Goal: Information Seeking & Learning: Learn about a topic

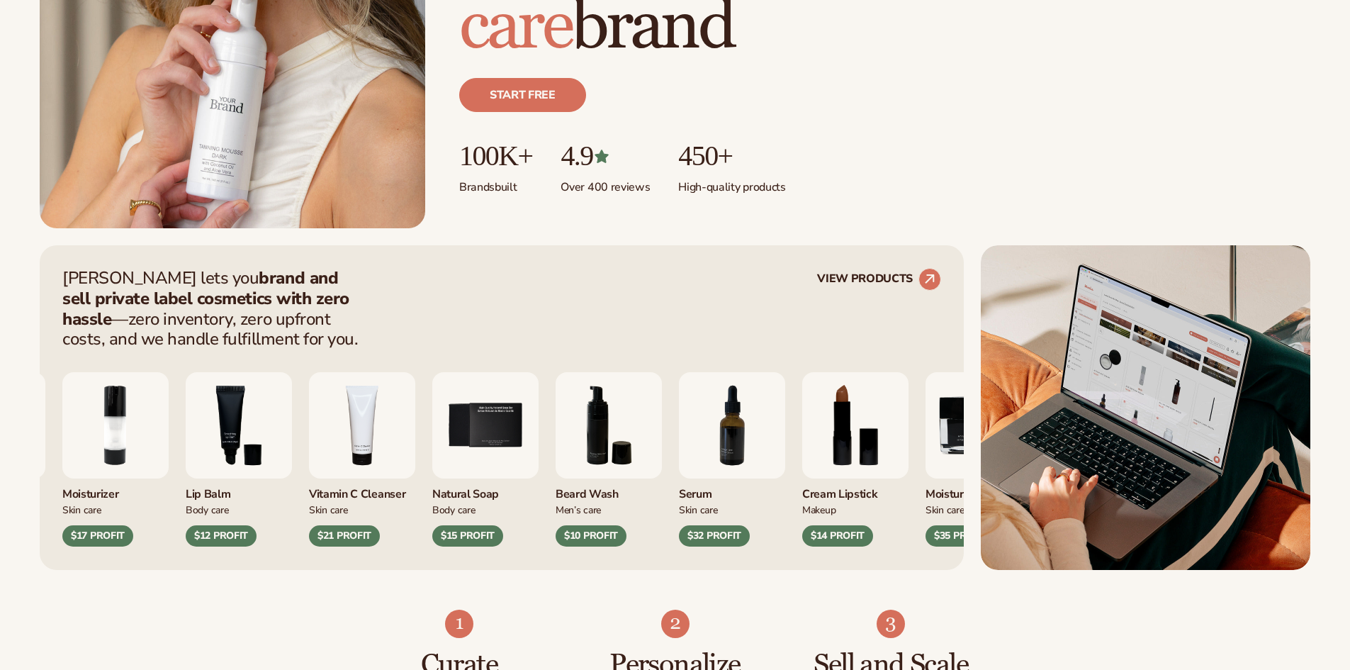
scroll to position [425, 0]
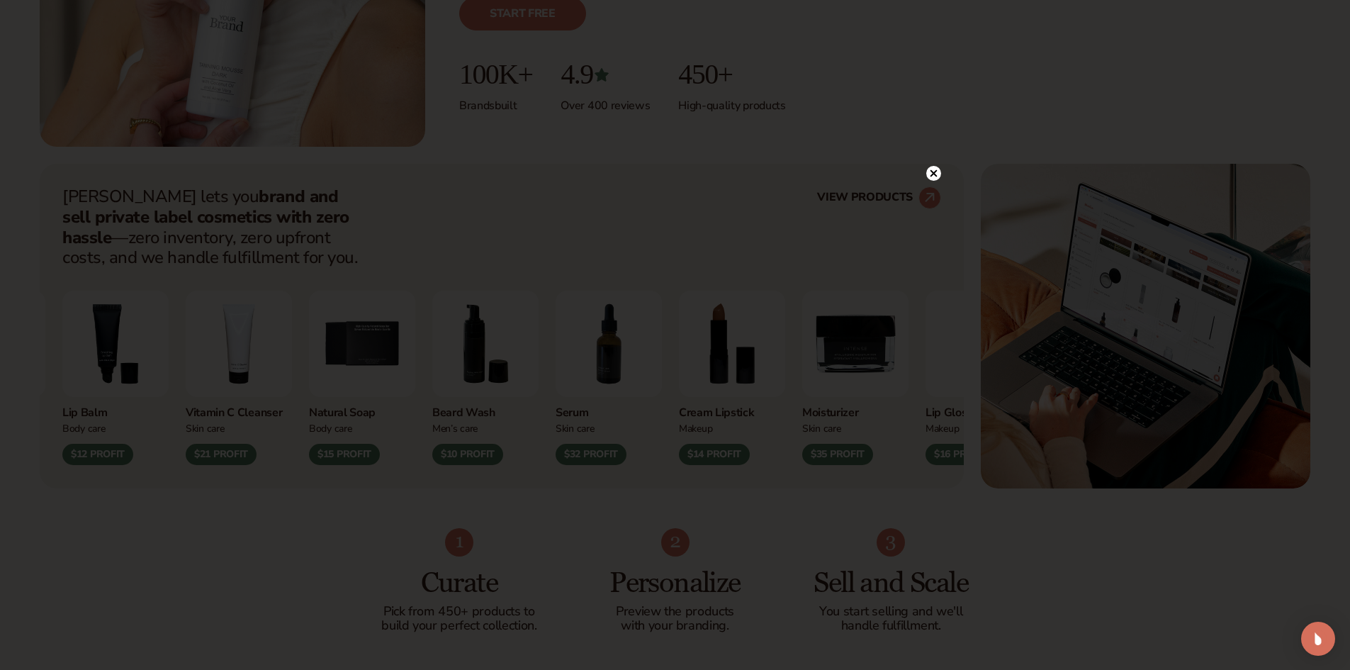
click at [931, 169] on circle at bounding box center [933, 173] width 15 height 15
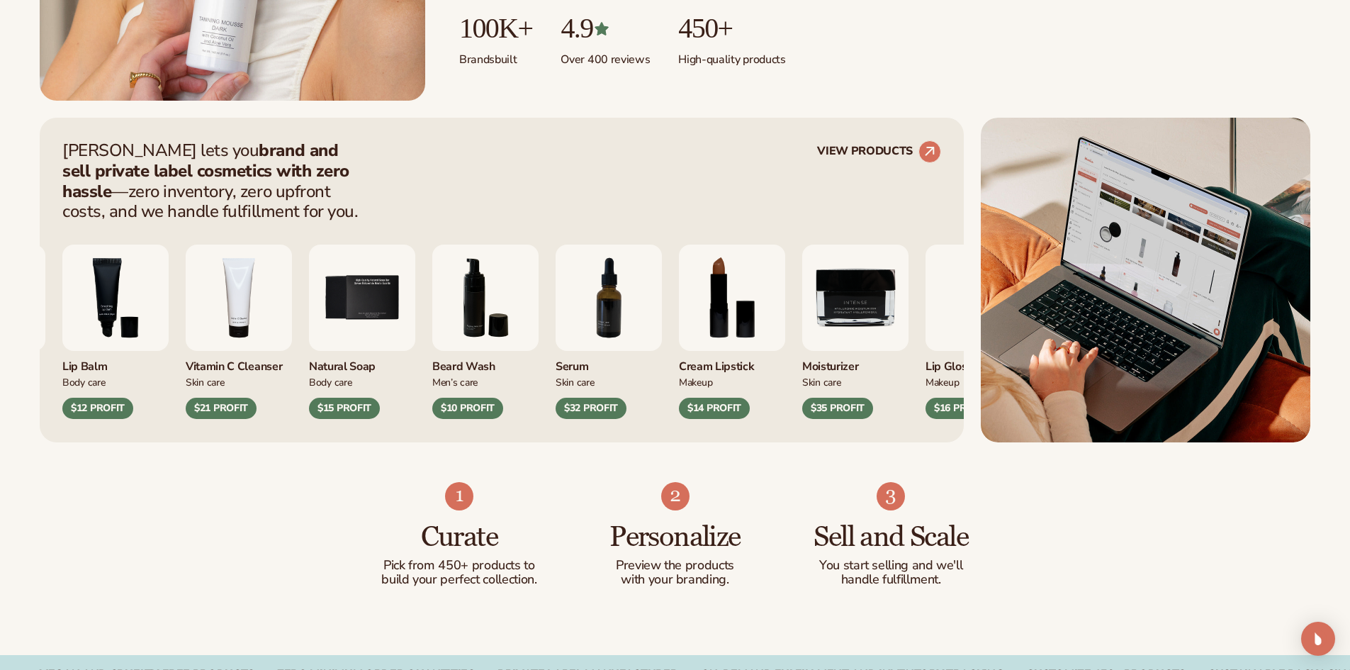
scroll to position [496, 0]
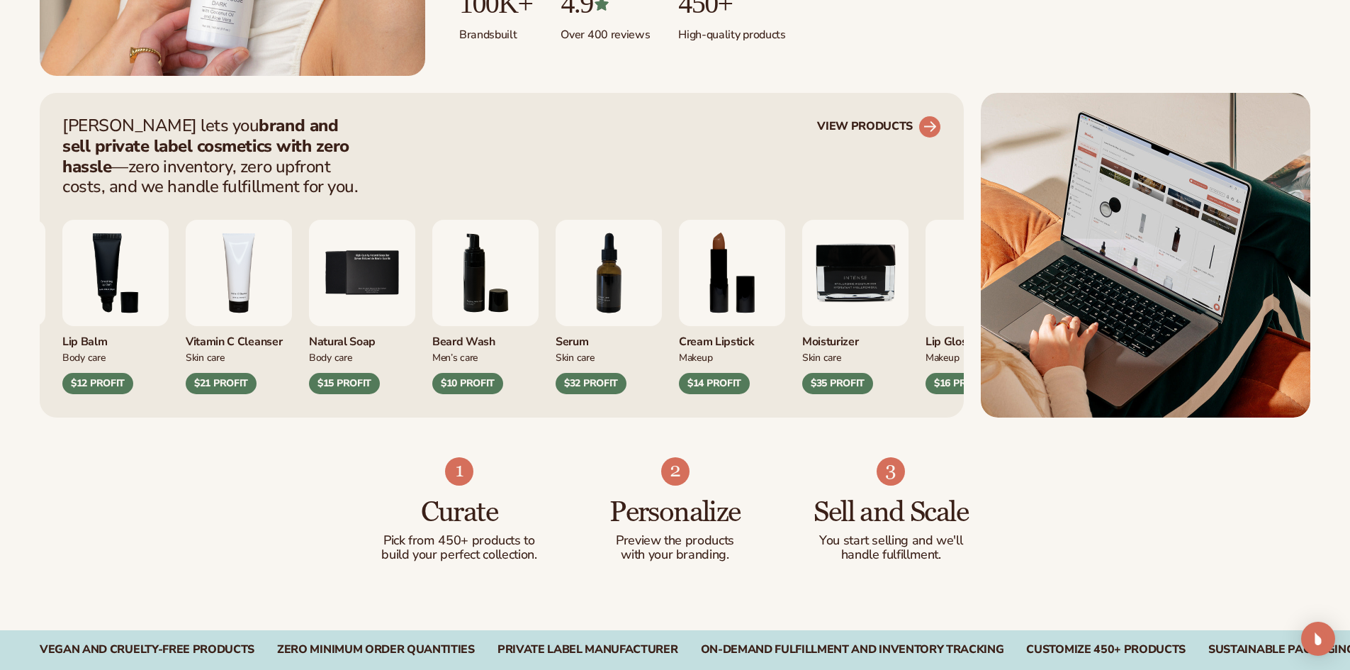
click at [912, 118] on link "VIEW PRODUCTS" at bounding box center [879, 127] width 124 height 23
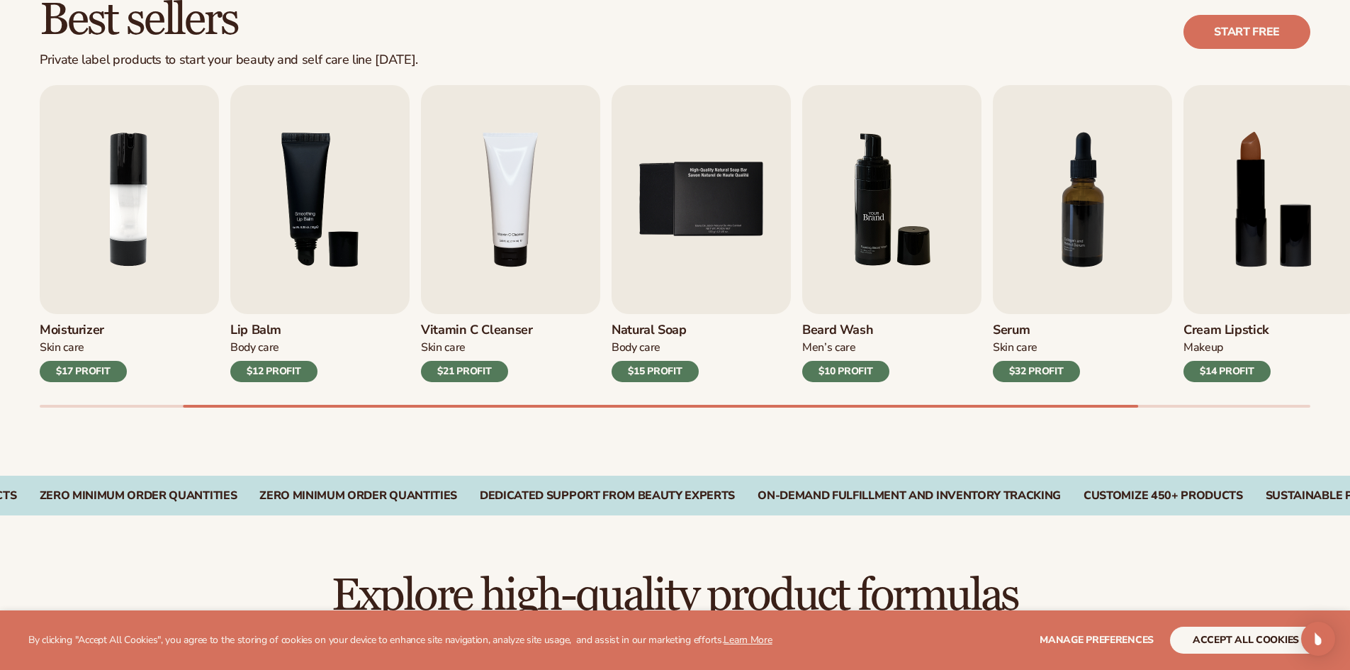
scroll to position [425, 0]
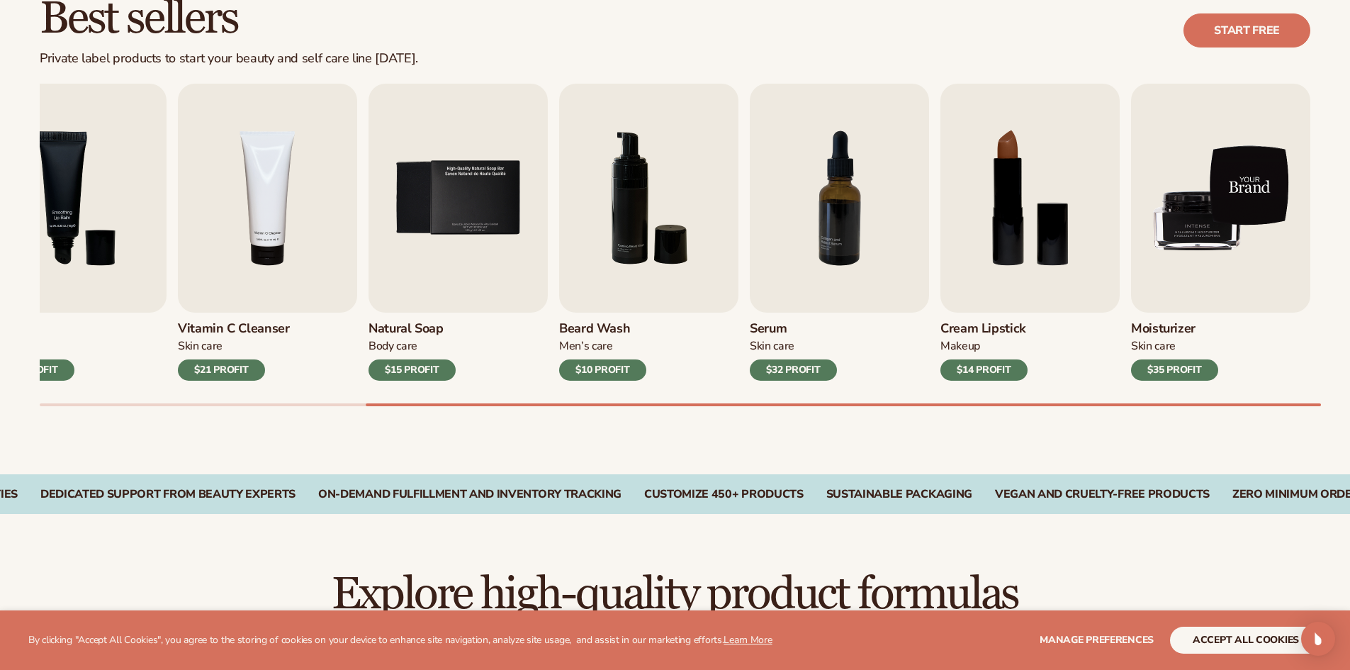
click at [1178, 264] on img "9 / 9" at bounding box center [1220, 198] width 179 height 229
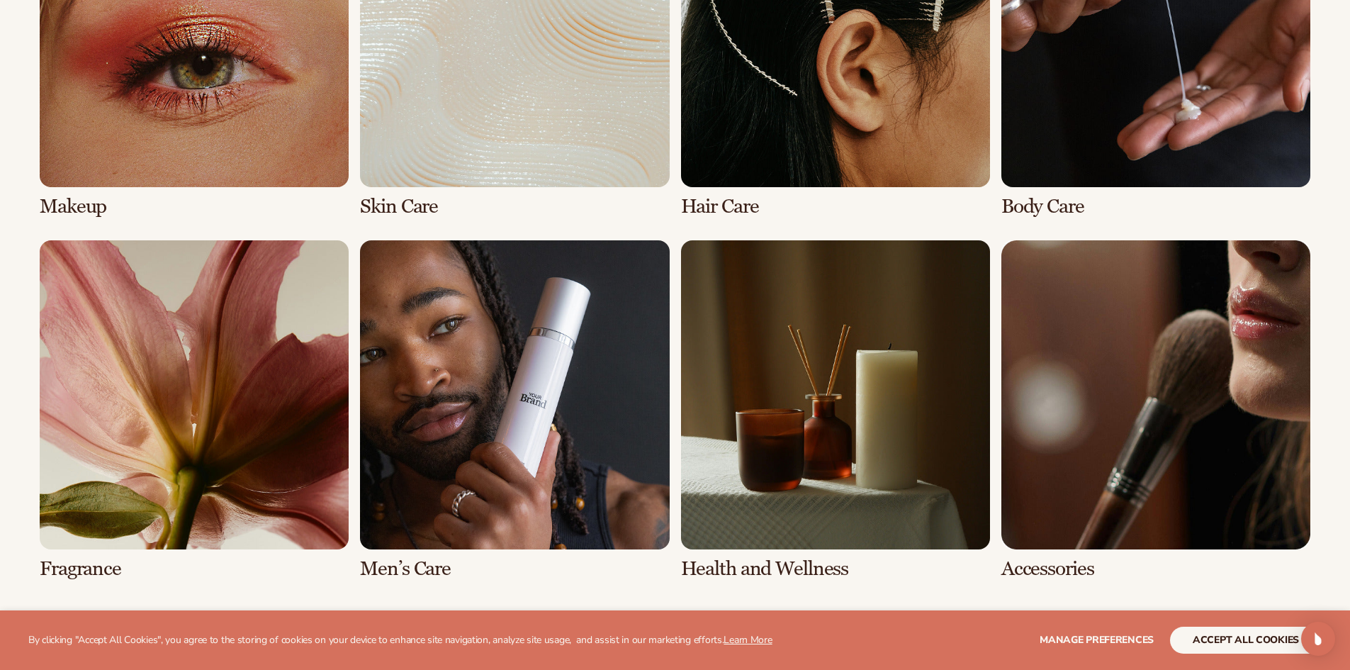
scroll to position [1205, 0]
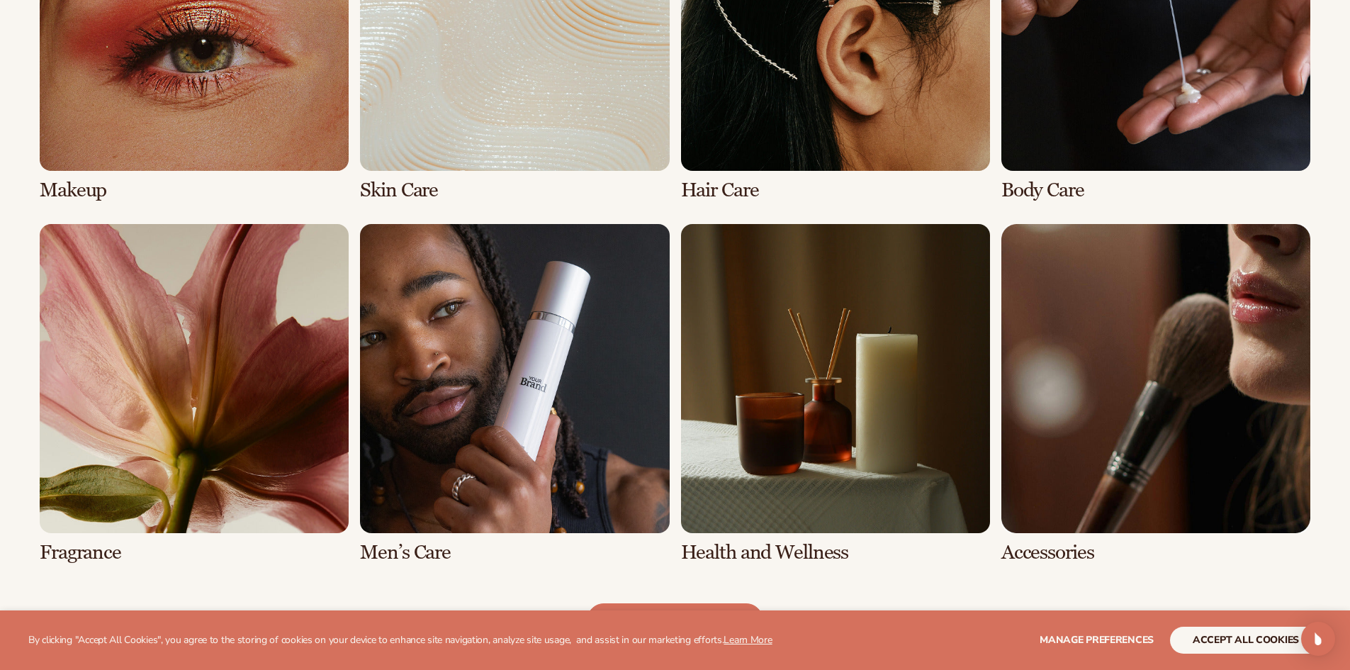
click at [634, 96] on link "2 / 8" at bounding box center [514, 31] width 309 height 339
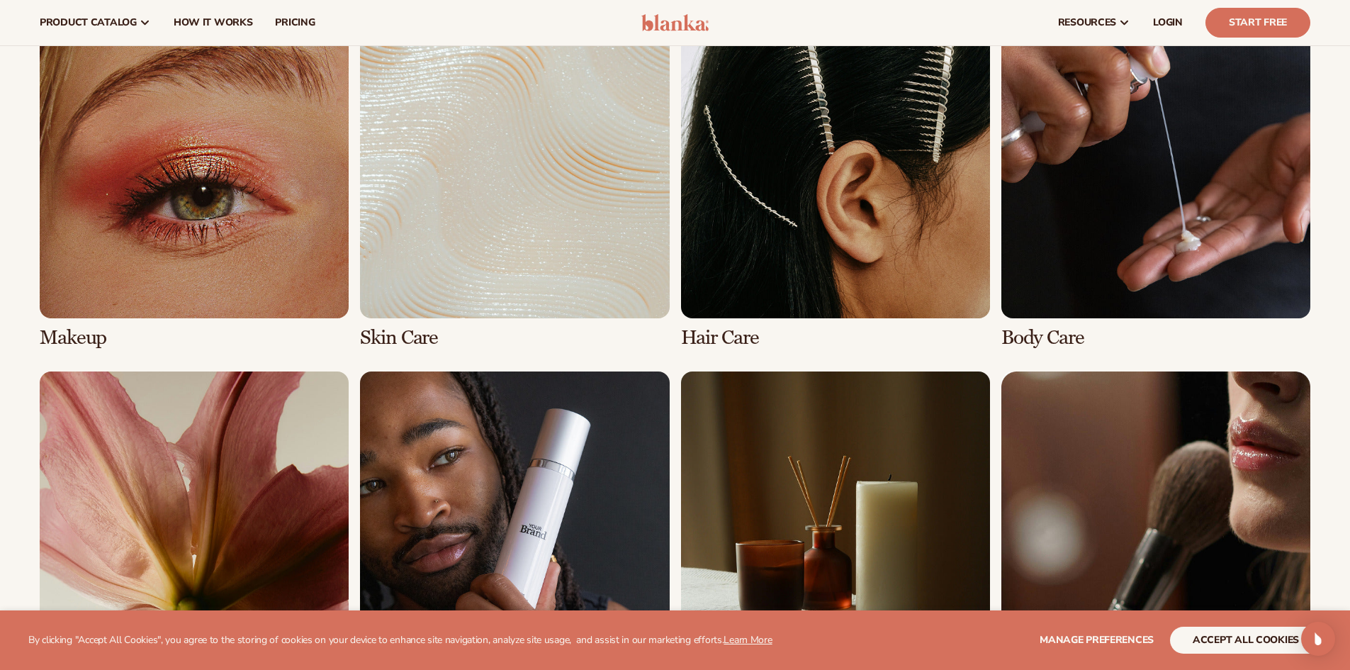
scroll to position [1063, 0]
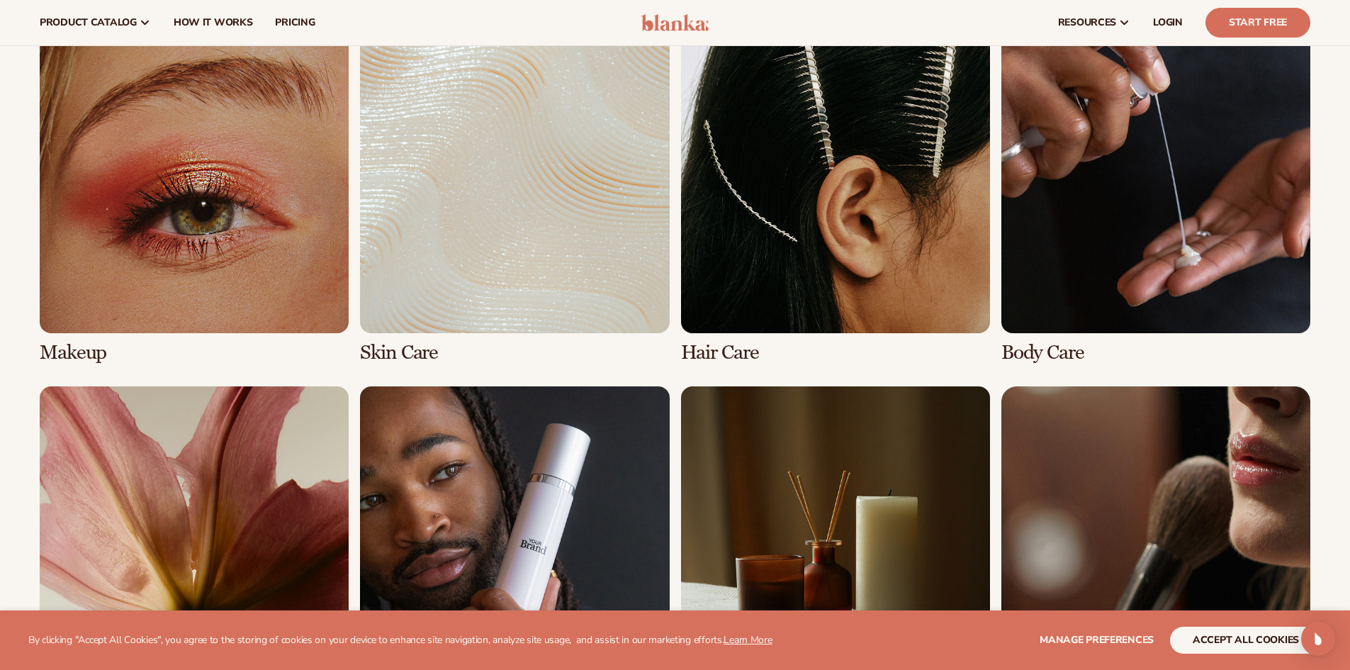
click at [544, 193] on link "2 / 8" at bounding box center [514, 193] width 309 height 339
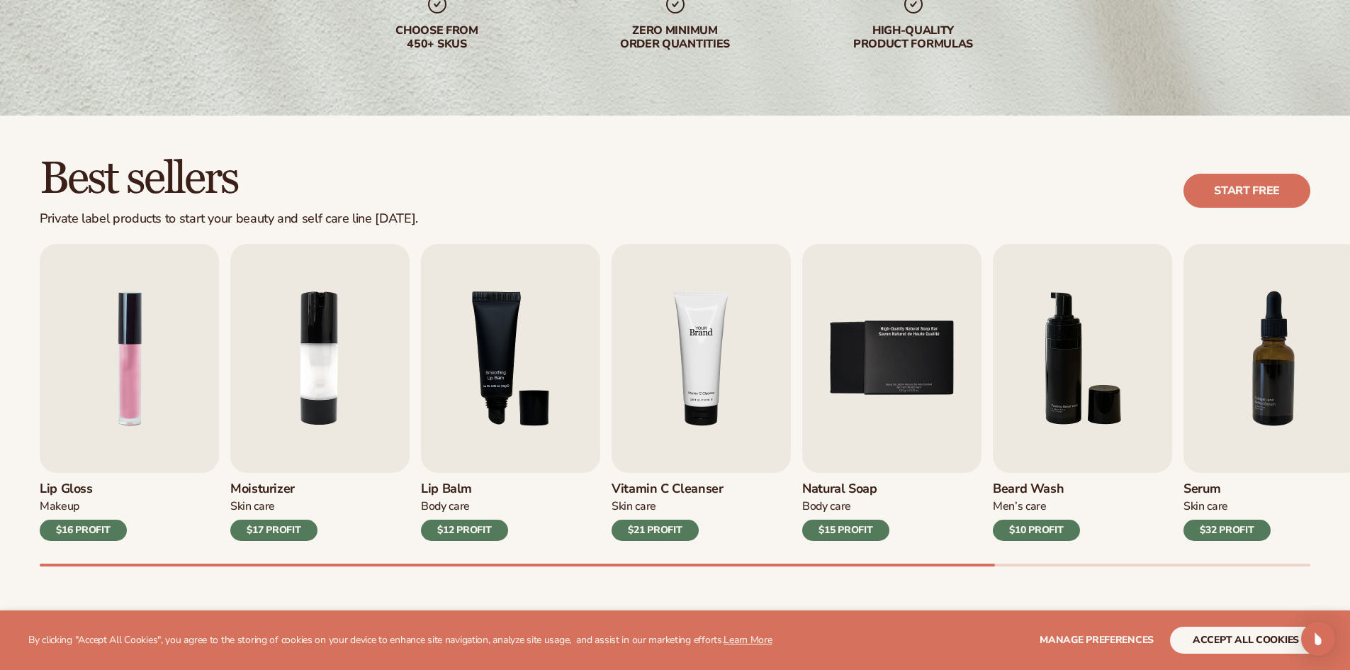
scroll to position [283, 0]
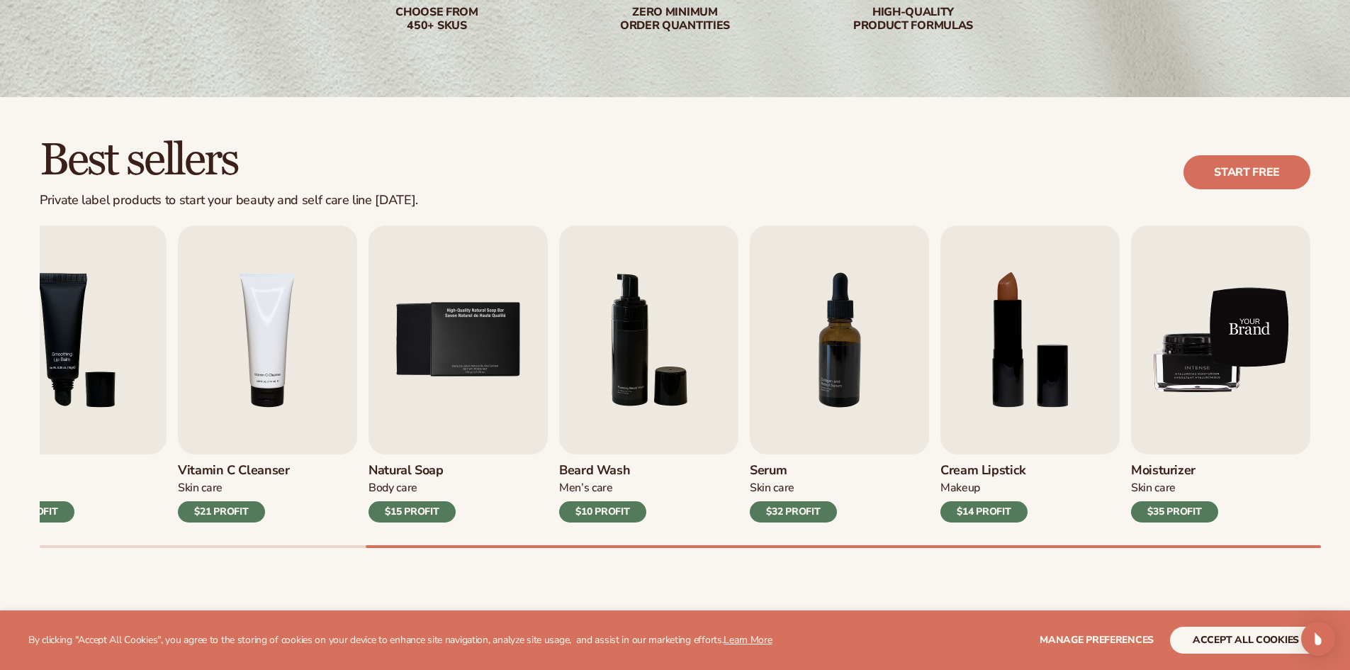
click at [1225, 393] on img "9 / 9" at bounding box center [1220, 339] width 179 height 229
click at [1207, 342] on img "9 / 9" at bounding box center [1220, 339] width 179 height 229
click at [1250, 322] on img "9 / 9" at bounding box center [1220, 339] width 179 height 229
click at [1250, 323] on img "9 / 9" at bounding box center [1220, 339] width 179 height 229
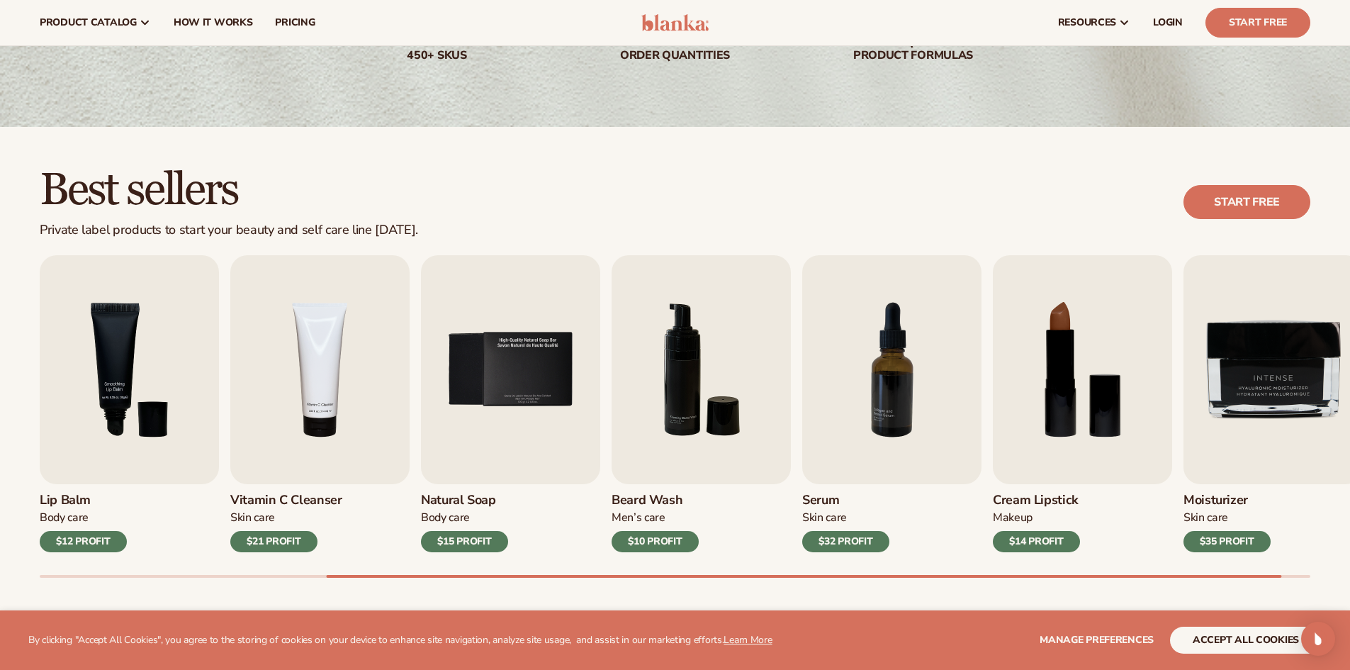
scroll to position [250, 0]
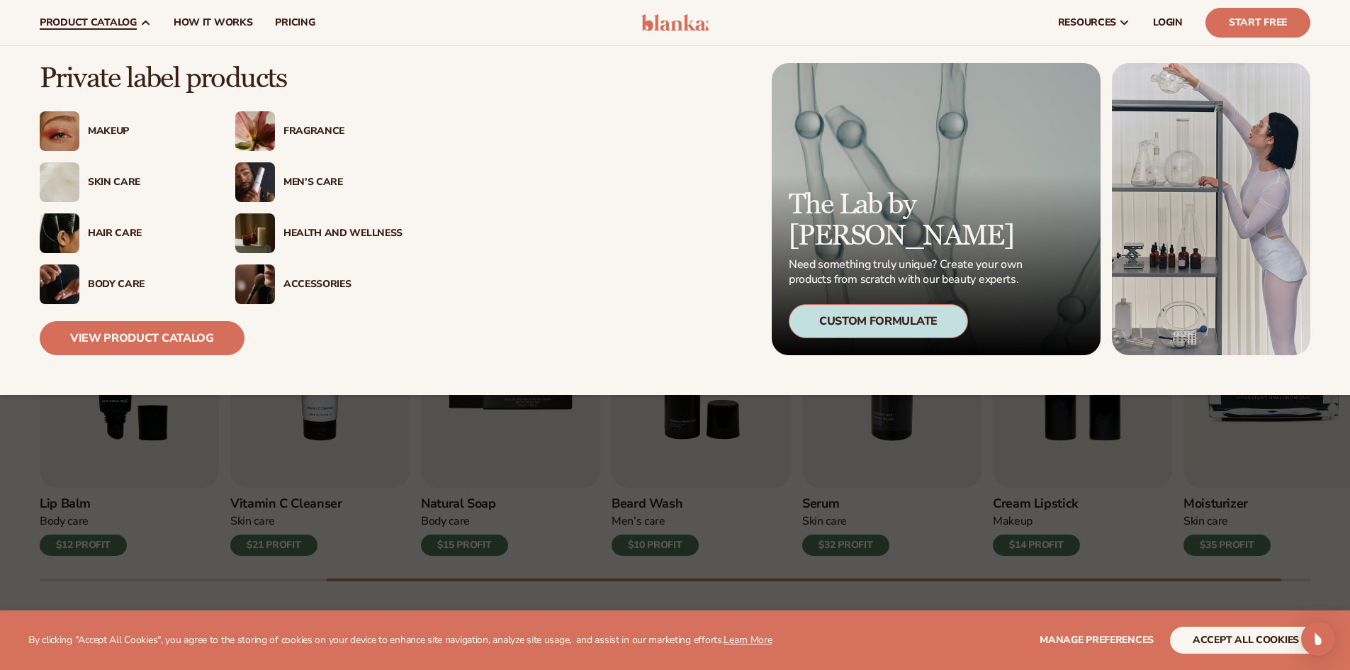
click at [115, 178] on div "Skin Care" at bounding box center [147, 182] width 119 height 12
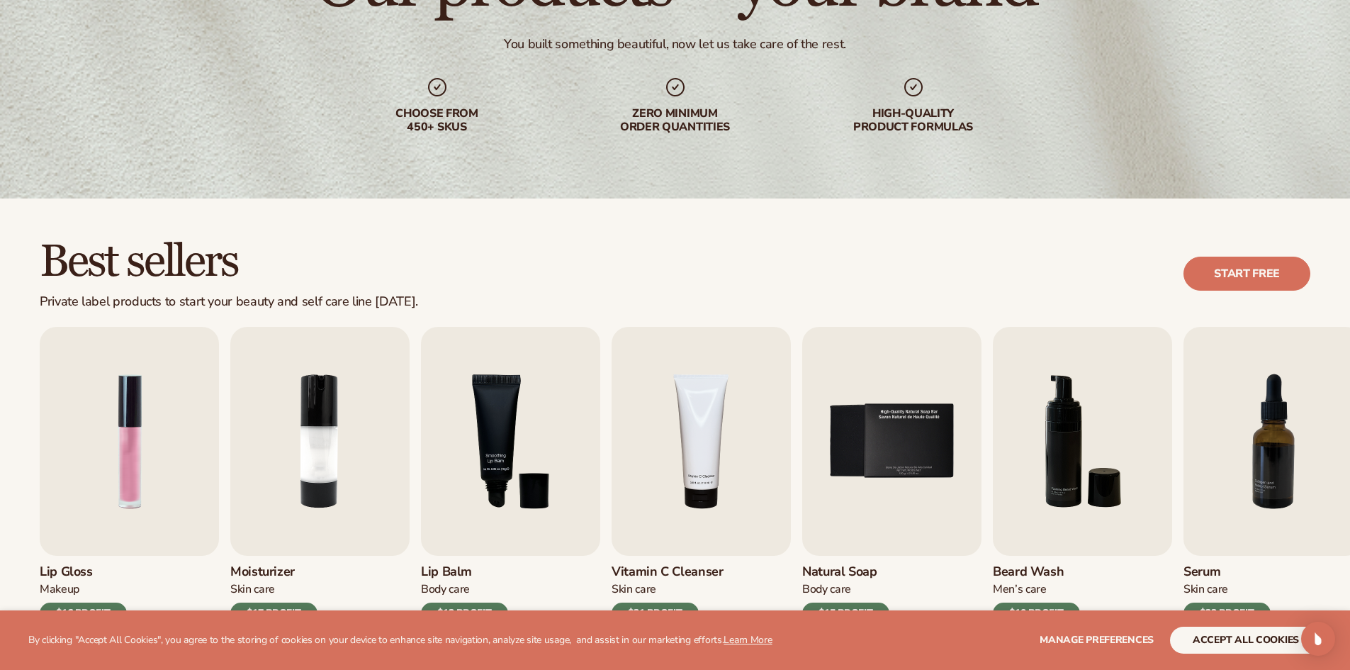
scroll to position [283, 0]
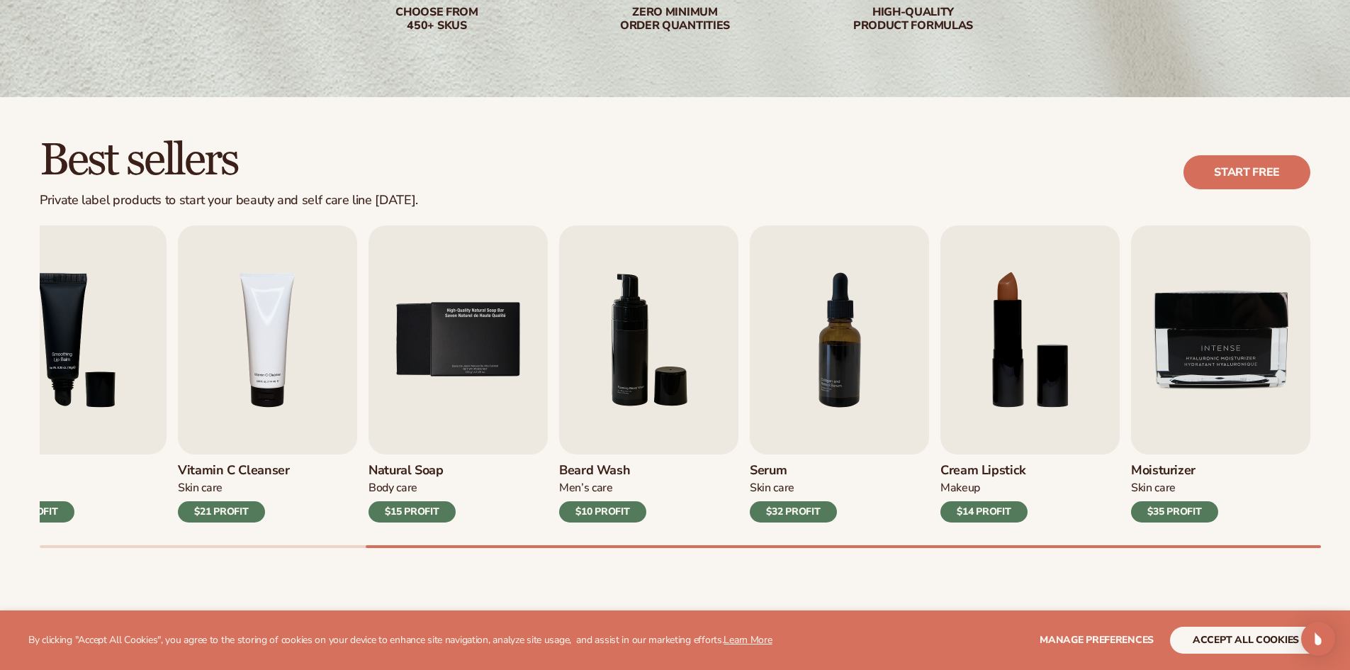
click at [1164, 456] on div "Moisturizer [MEDICAL_DATA] $35 PROFIT" at bounding box center [1220, 488] width 179 height 68
click at [1165, 472] on h3 "Moisturizer" at bounding box center [1174, 471] width 87 height 16
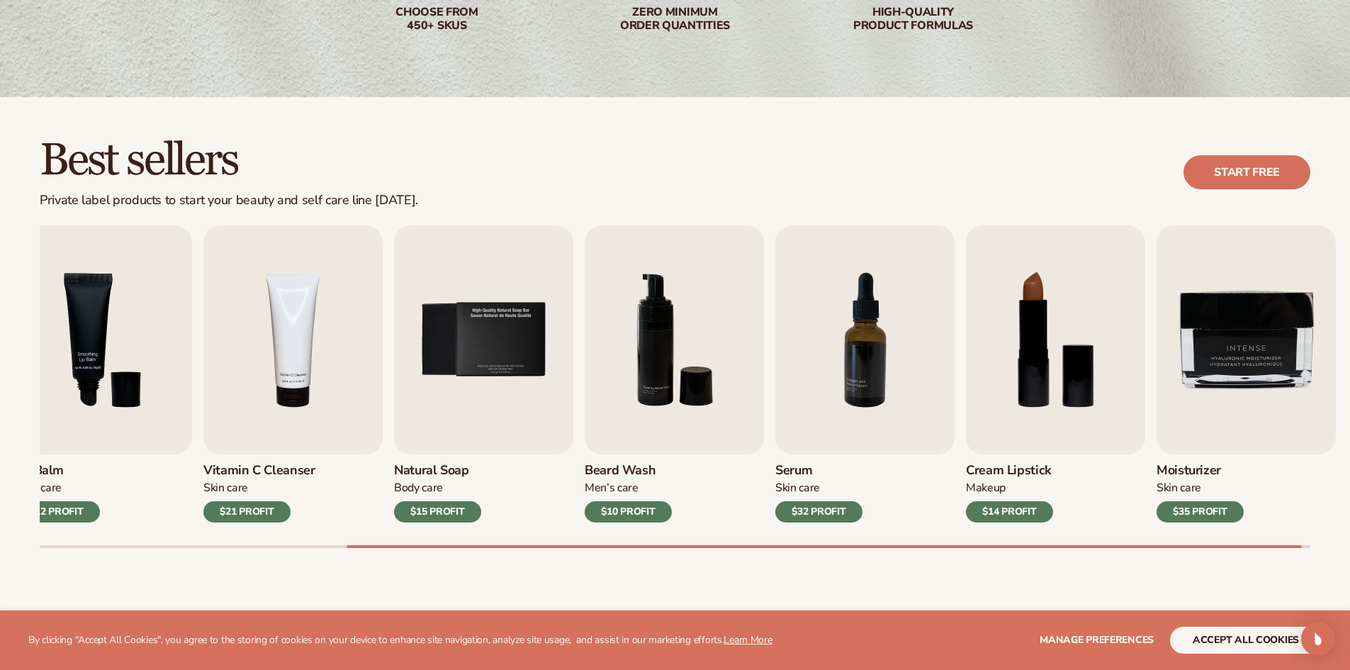
click at [1193, 474] on h3 "Moisturizer" at bounding box center [1200, 471] width 87 height 16
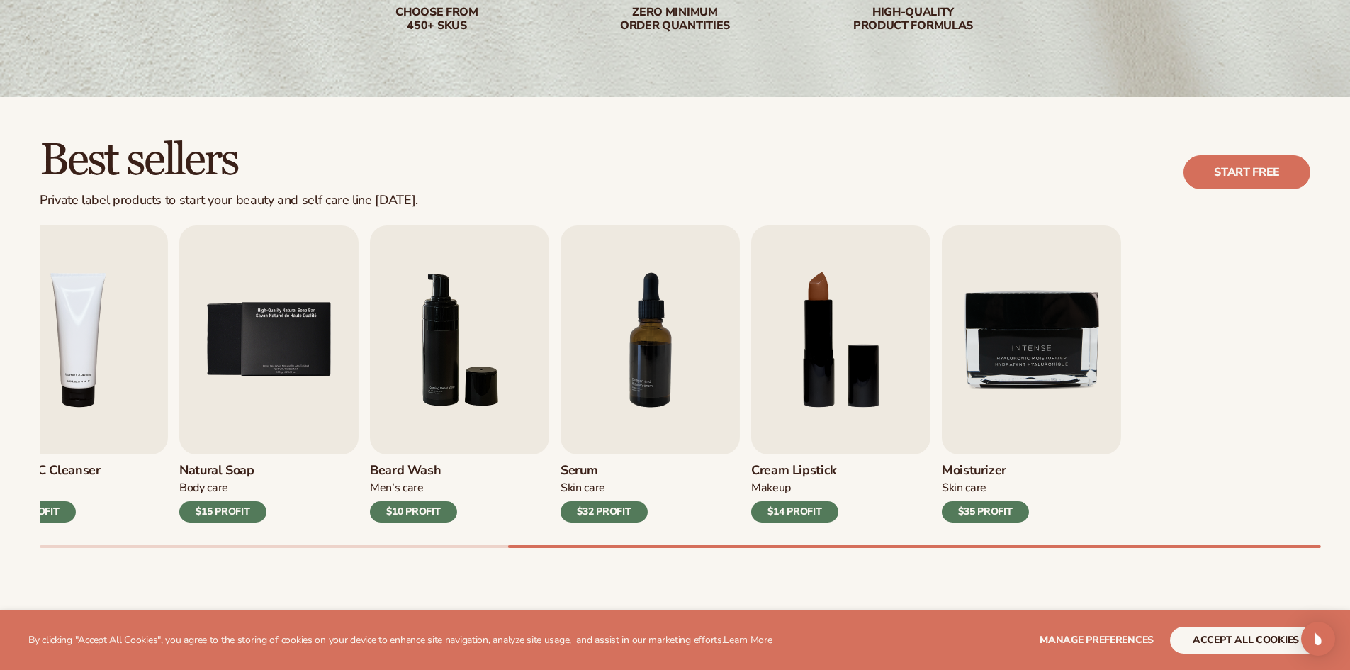
click at [636, 476] on div "Lip Gloss Makeup $16 PROFIT Moisturizer Skin Care $17 PROFIT Lip Balm" at bounding box center [52, 373] width 1271 height 297
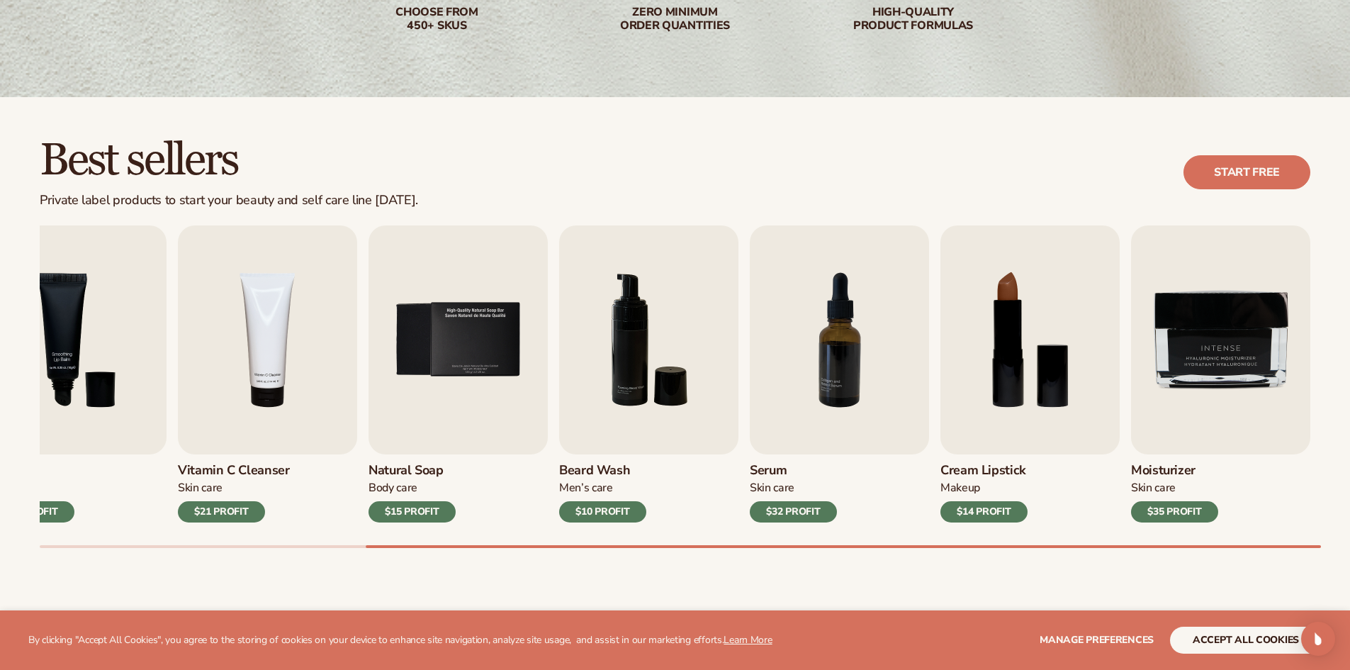
click at [600, 519] on div "$10 PROFIT" at bounding box center [602, 511] width 87 height 21
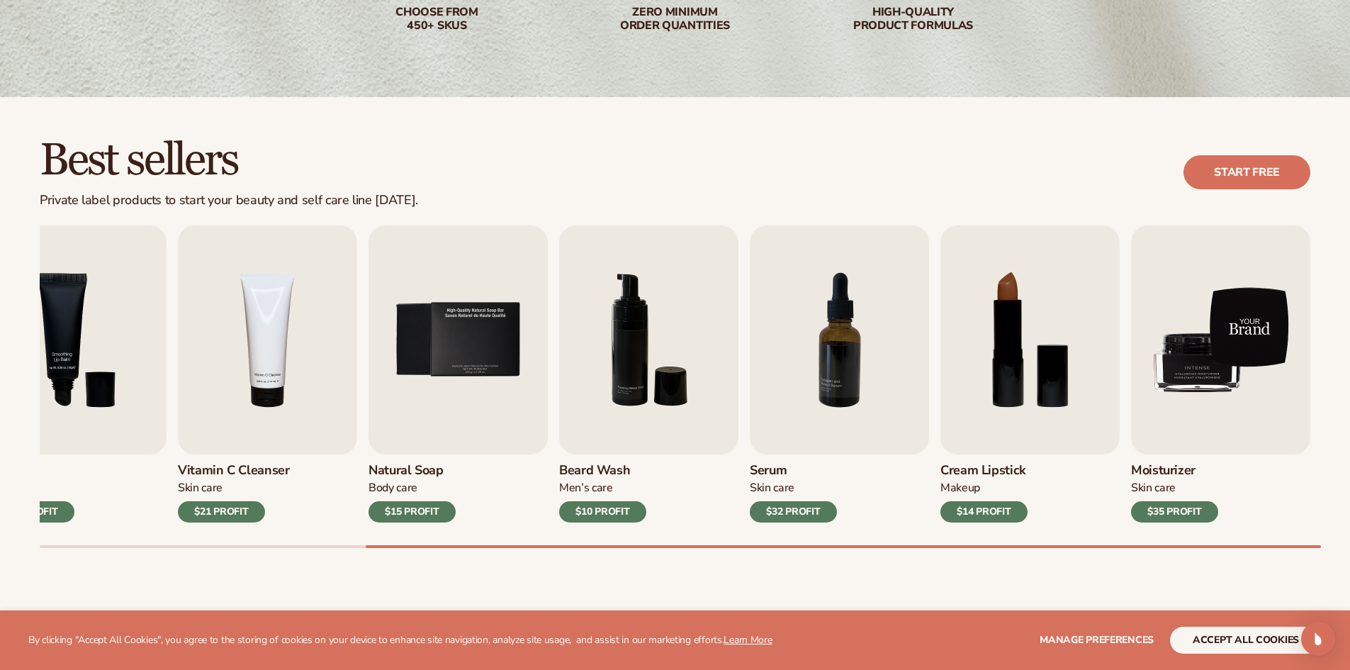
click at [1198, 349] on img "9 / 9" at bounding box center [1220, 339] width 179 height 229
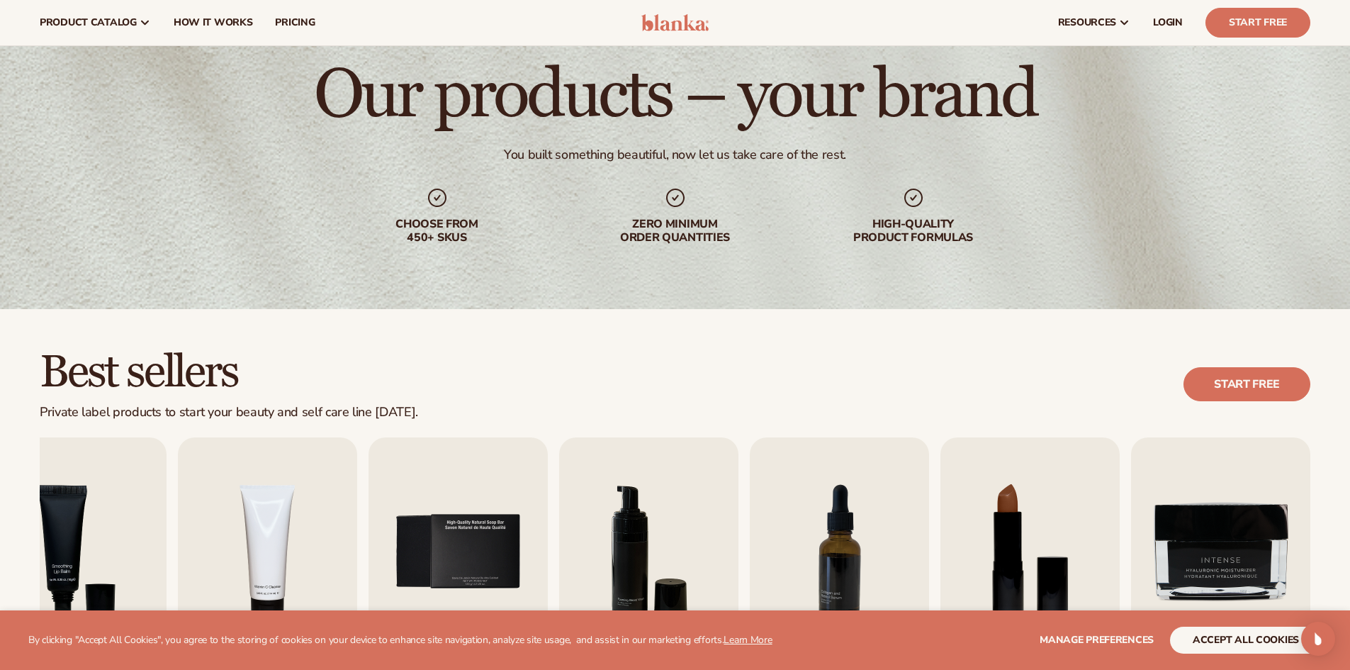
scroll to position [71, 0]
click at [1216, 368] on div "Best sellers Private label products to start your beauty and self care line tod…" at bounding box center [675, 385] width 1271 height 72
click at [1215, 381] on link "Start free" at bounding box center [1246, 385] width 127 height 34
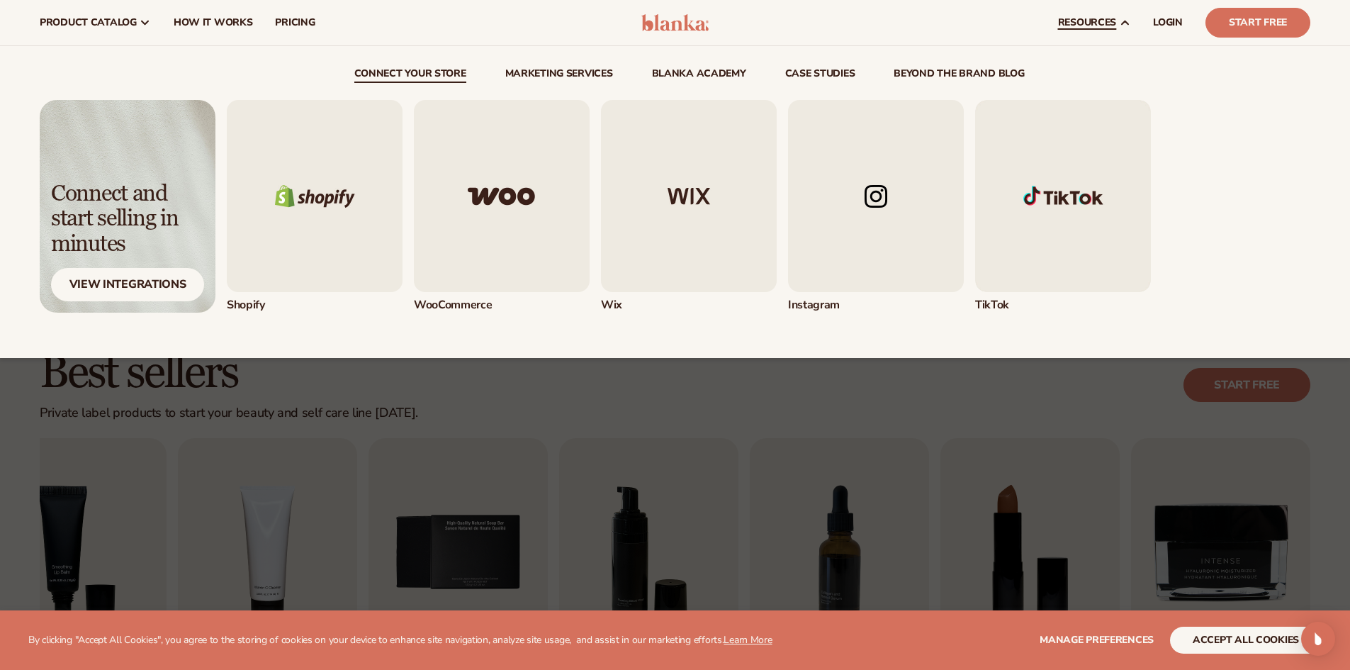
click at [1041, 192] on img "5 / 5" at bounding box center [1063, 196] width 176 height 192
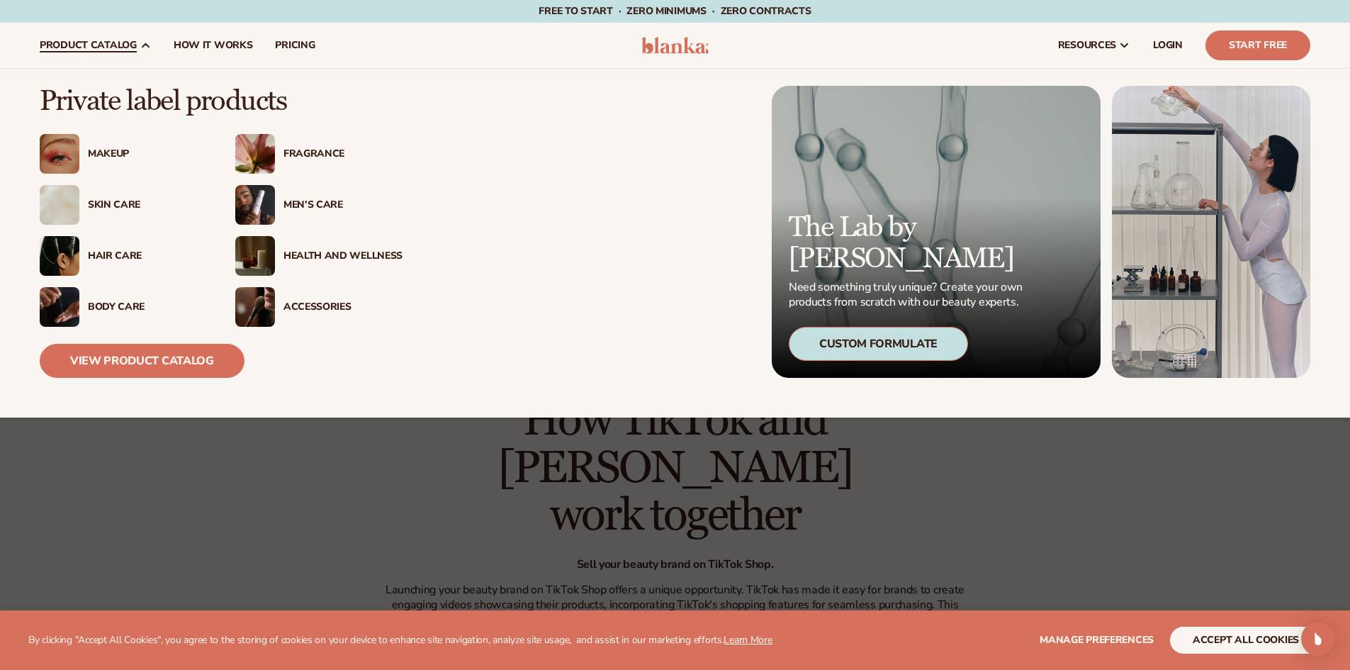
click at [334, 210] on div "Men’s Care" at bounding box center [342, 205] width 119 height 12
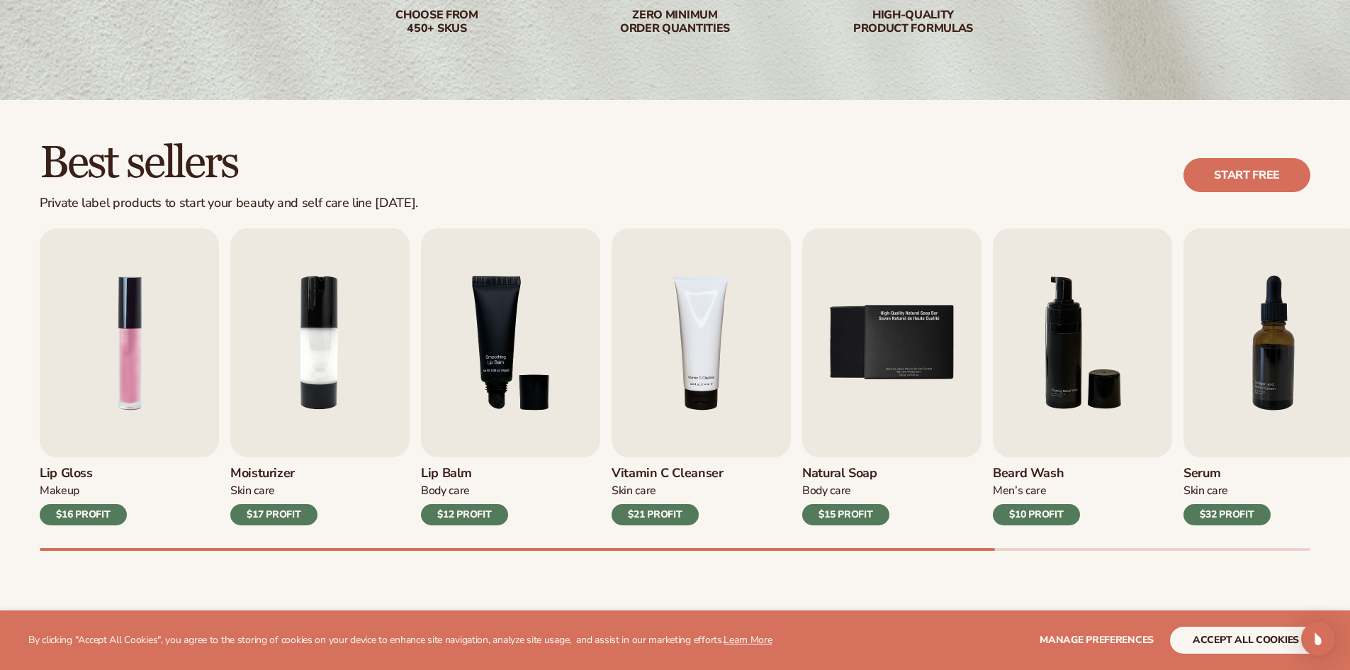
scroll to position [283, 0]
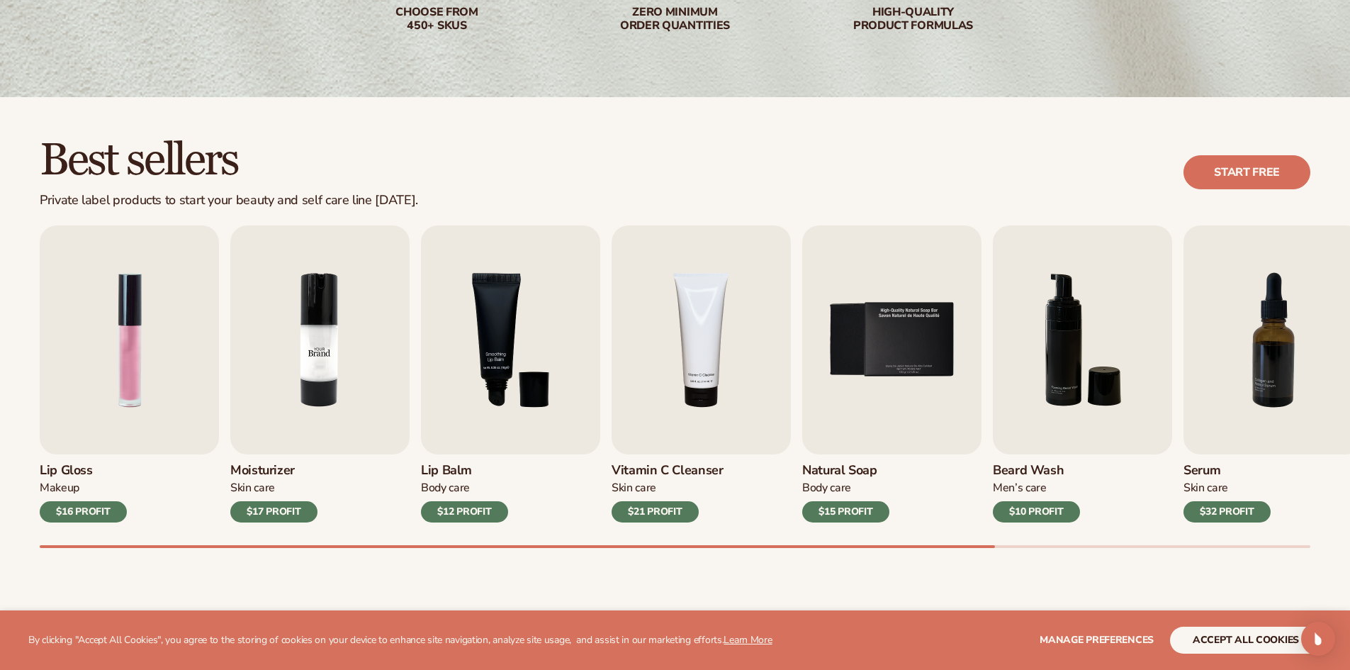
click at [335, 400] on img "2 / 9" at bounding box center [319, 339] width 179 height 229
